Goal: Find specific page/section: Find specific page/section

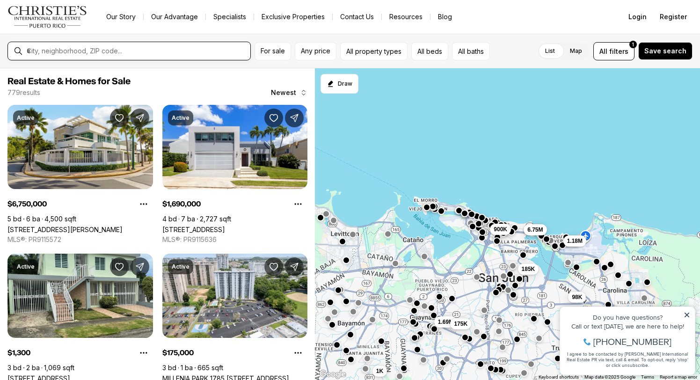
click at [160, 49] on input "text" at bounding box center [137, 51] width 220 height 8
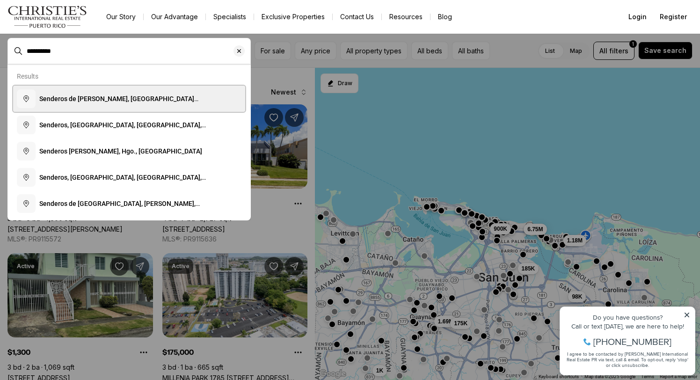
click at [112, 102] on span "Senderos de [PERSON_NAME], [GEOGRAPHIC_DATA][PERSON_NAME], [GEOGRAPHIC_DATA], […" at bounding box center [130, 103] width 183 height 17
type input "**********"
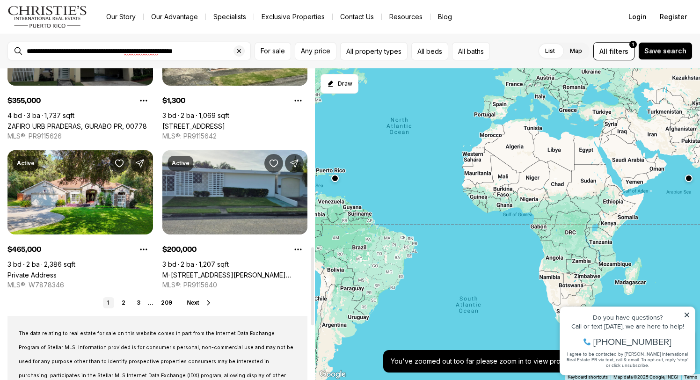
scroll to position [710, 0]
